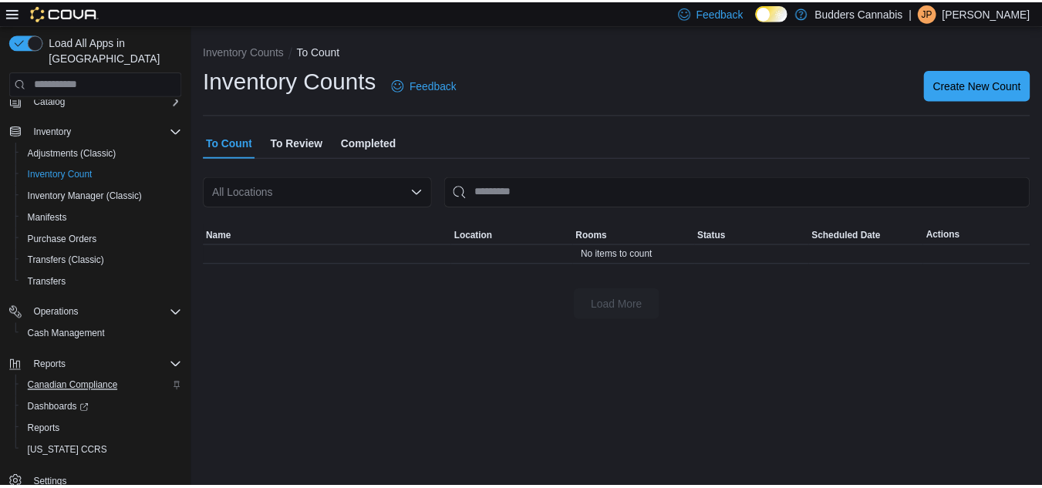
scroll to position [112, 0]
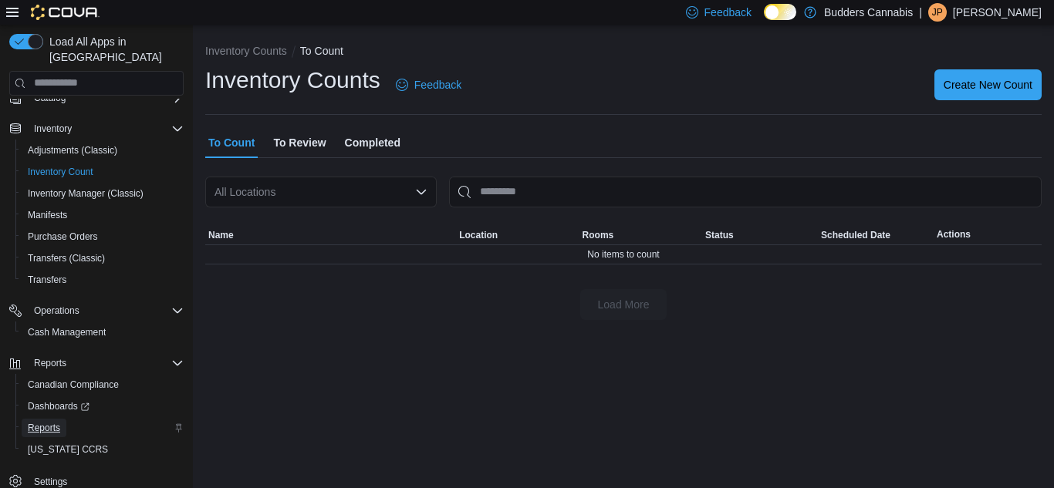
click at [56, 422] on span "Reports" at bounding box center [44, 428] width 32 height 12
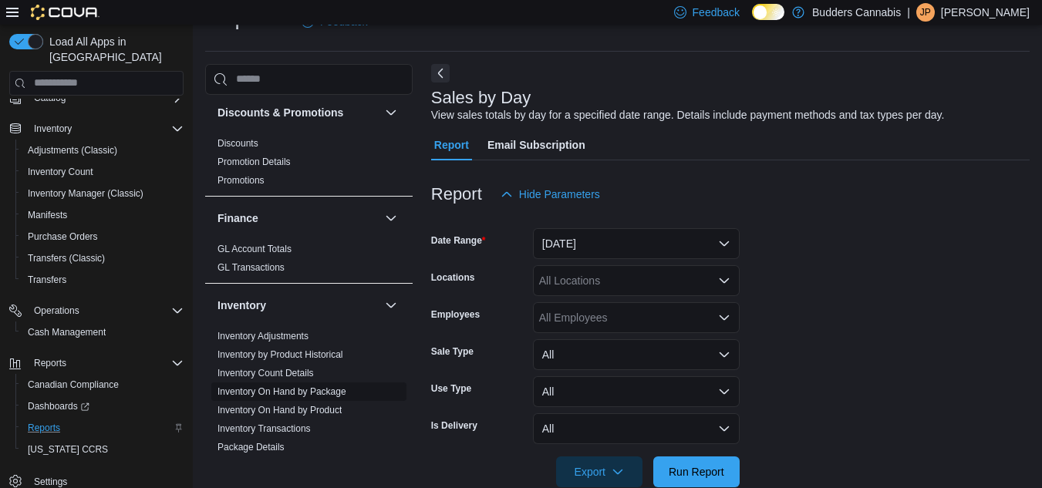
scroll to position [386, 0]
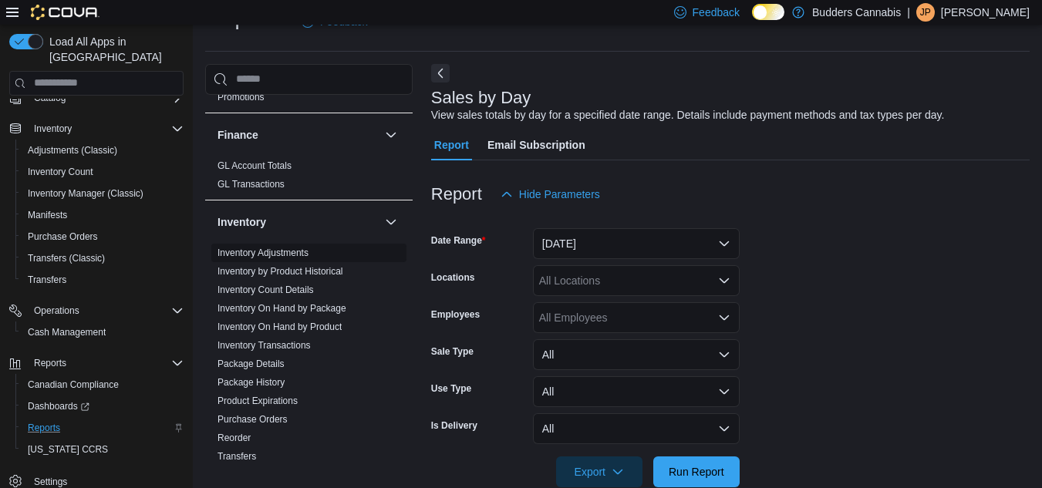
click at [268, 248] on link "Inventory Adjustments" at bounding box center [263, 253] width 91 height 11
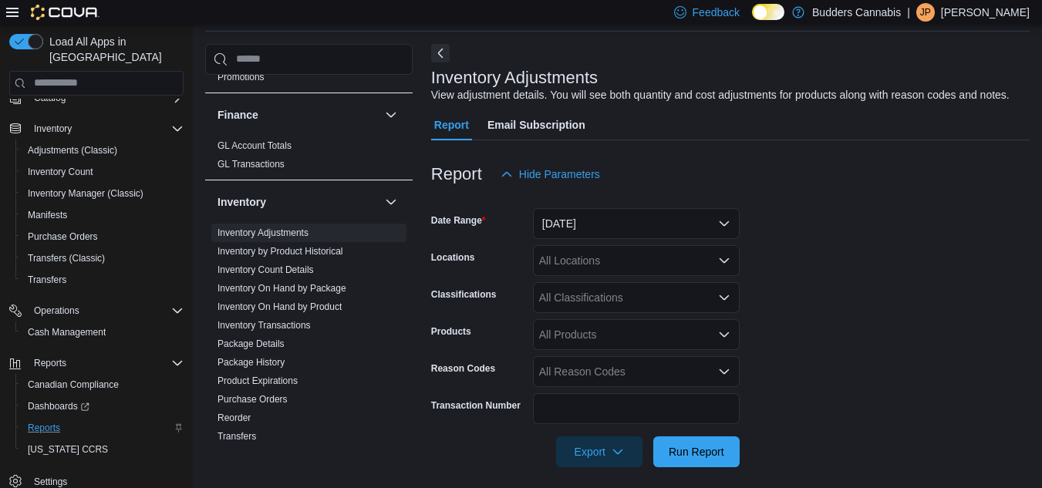
scroll to position [66, 0]
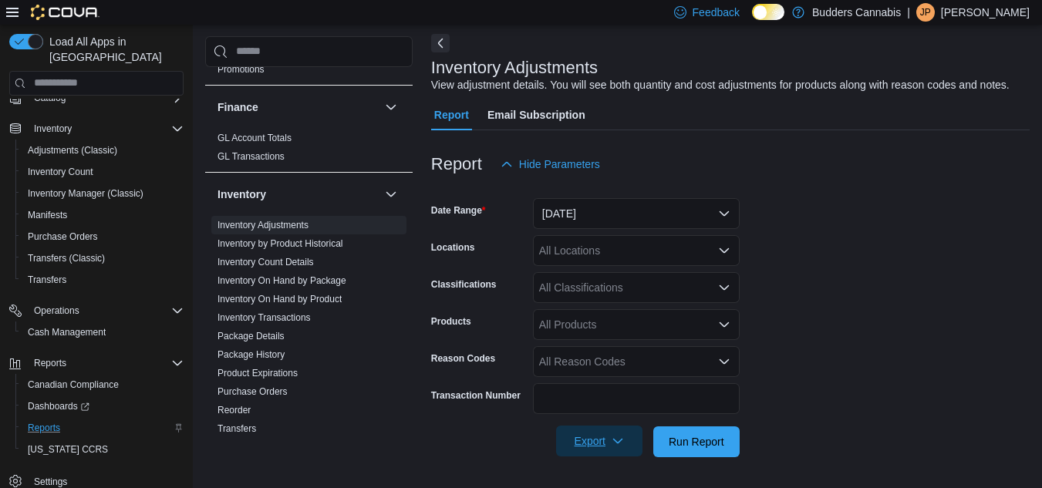
click at [616, 449] on span "Export" at bounding box center [600, 441] width 68 height 31
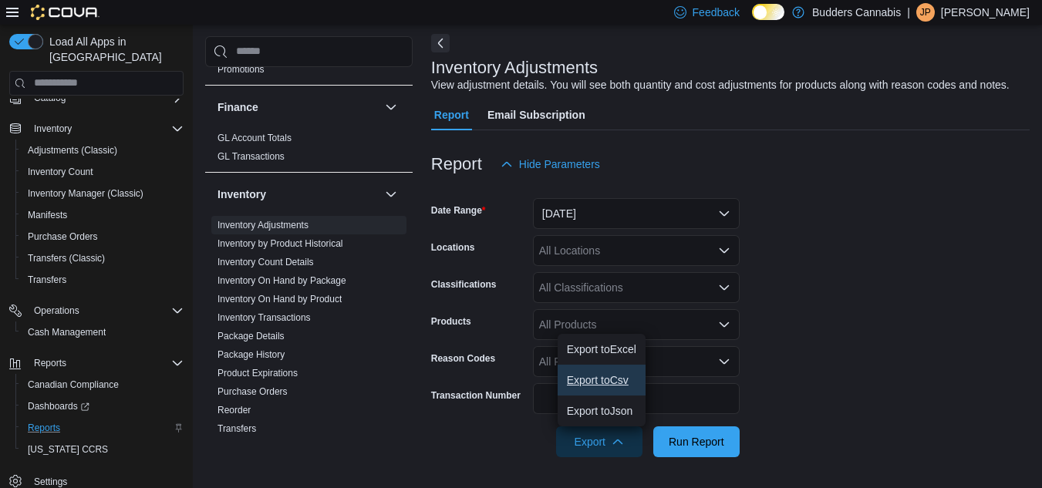
click at [607, 380] on span "Export to Csv" at bounding box center [601, 380] width 69 height 12
click at [627, 377] on span "Export to Csv" at bounding box center [601, 380] width 69 height 12
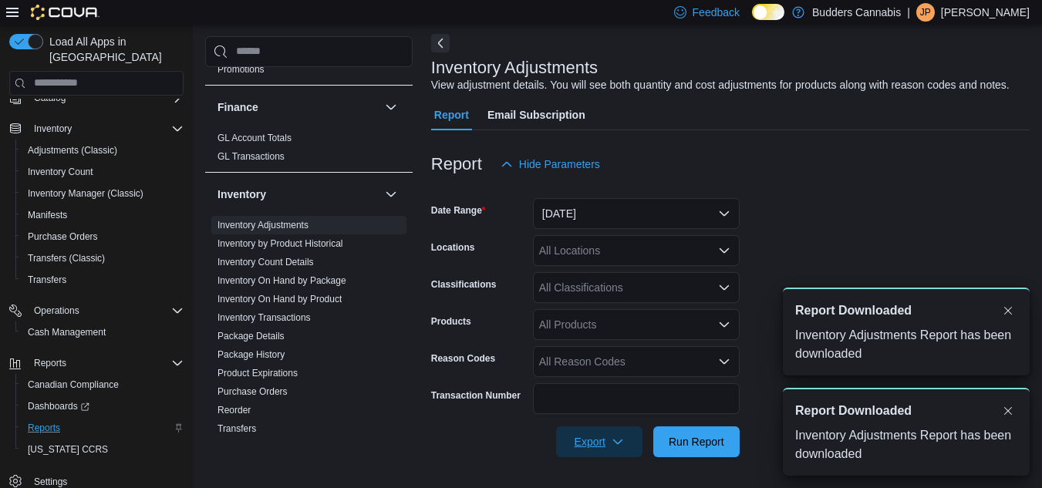
scroll to position [0, 0]
drag, startPoint x: 807, startPoint y: 205, endPoint x: 782, endPoint y: 194, distance: 27.7
click at [807, 205] on form "Date Range [DATE] Locations All Locations Classifications All Classifications P…" at bounding box center [730, 319] width 599 height 278
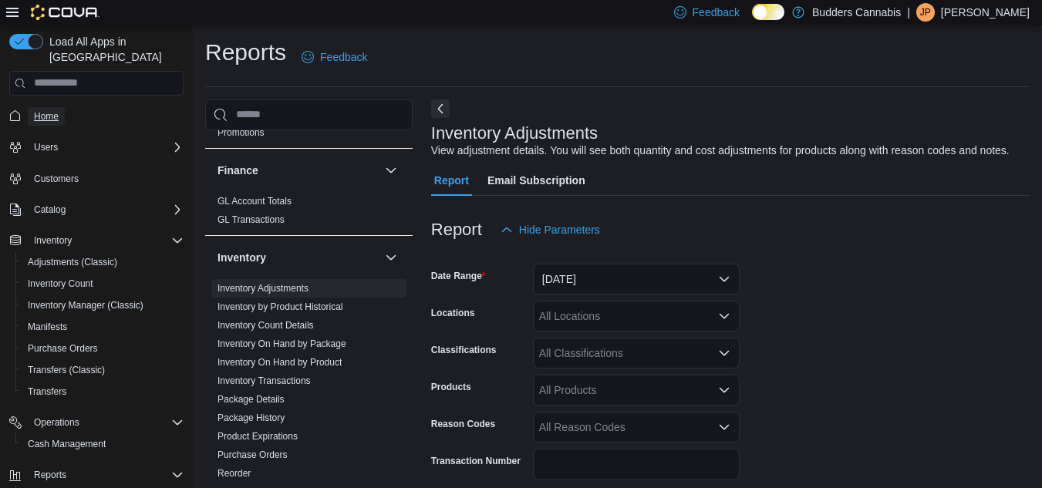
click at [53, 110] on span "Home" at bounding box center [46, 116] width 25 height 12
